Goal: Find specific page/section: Locate a particular part of the current website

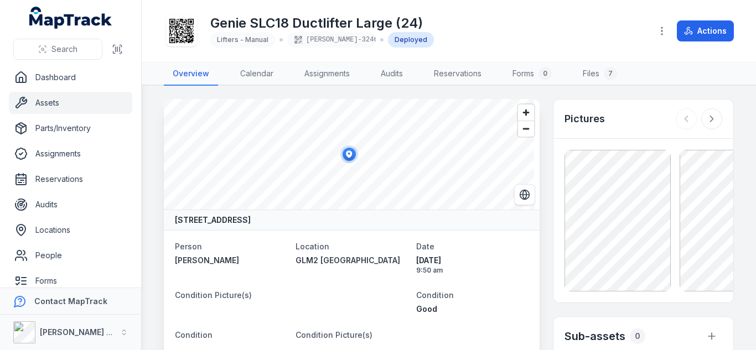
scroll to position [156, 0]
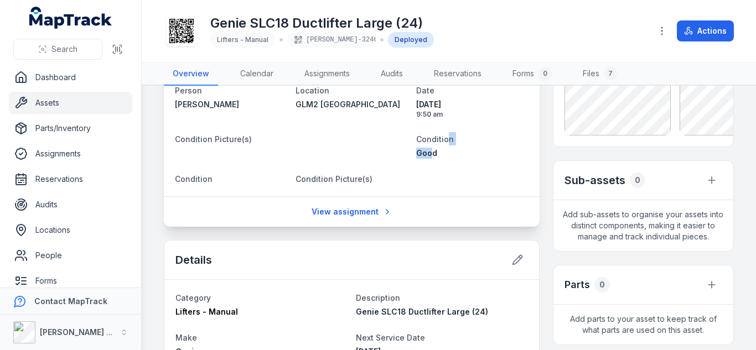
drag, startPoint x: 0, startPoint y: 0, endPoint x: 444, endPoint y: 136, distance: 464.6
click at [444, 136] on dl "Person [PERSON_NAME] Location GLM2 [GEOGRAPHIC_DATA] Date [DATE] 9:50 am Condit…" at bounding box center [351, 136] width 353 height 104
click at [467, 204] on div "View assignment" at bounding box center [352, 211] width 376 height 30
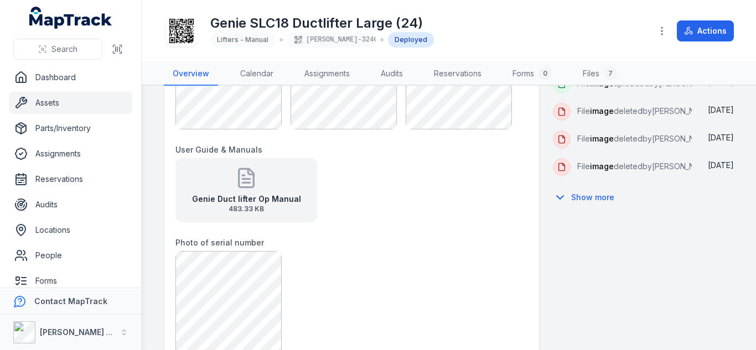
scroll to position [637, 0]
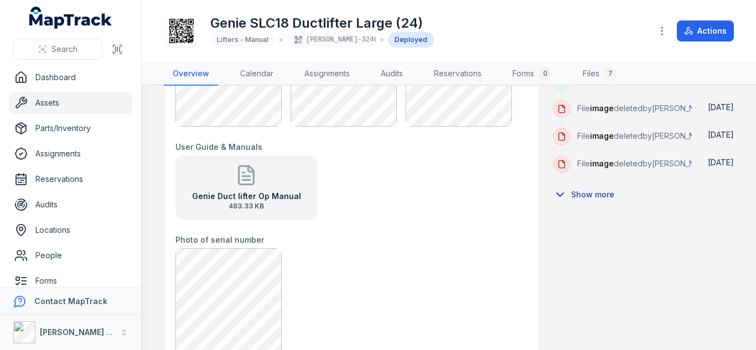
click at [583, 206] on button "Show more" at bounding box center [587, 194] width 69 height 23
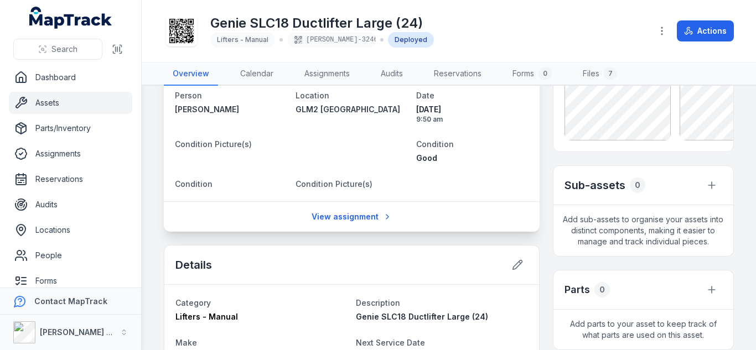
scroll to position [30, 0]
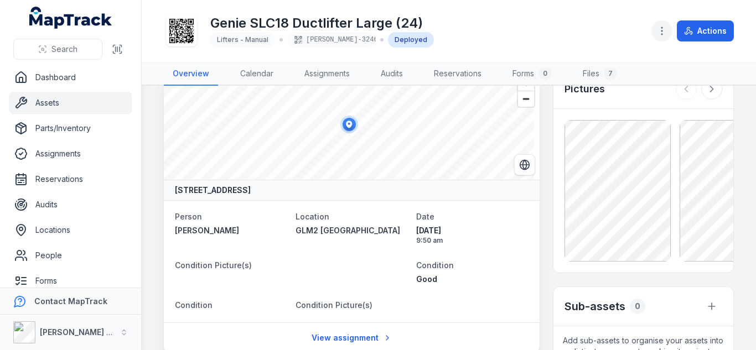
click at [663, 25] on icon "button" at bounding box center [661, 30] width 11 height 11
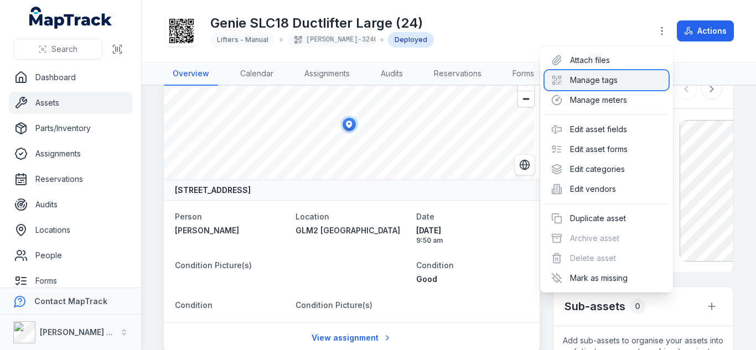
click at [588, 80] on div "Manage tags" at bounding box center [606, 80] width 124 height 20
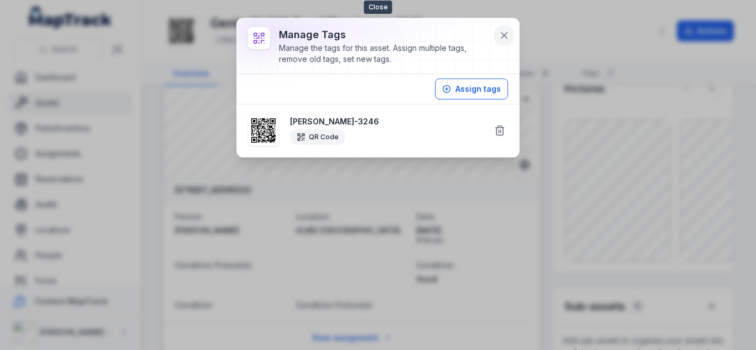
click at [502, 38] on icon at bounding box center [504, 36] width 6 height 6
